Goal: Find specific page/section: Find specific page/section

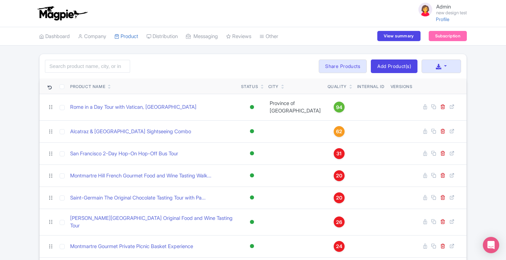
scroll to position [30, 0]
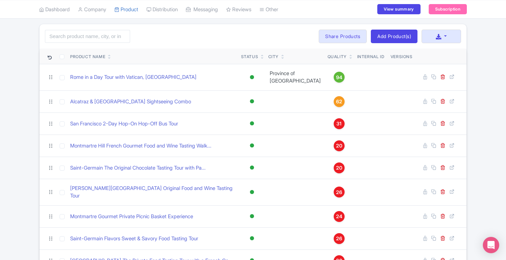
click at [0, 0] on link "Manage Resellers" at bounding box center [0, 0] width 0 height 0
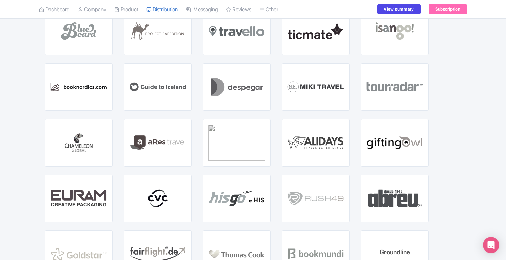
scroll to position [458, 0]
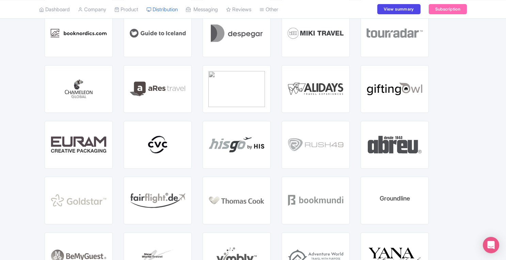
scroll to position [486, 0]
